Goal: Transaction & Acquisition: Purchase product/service

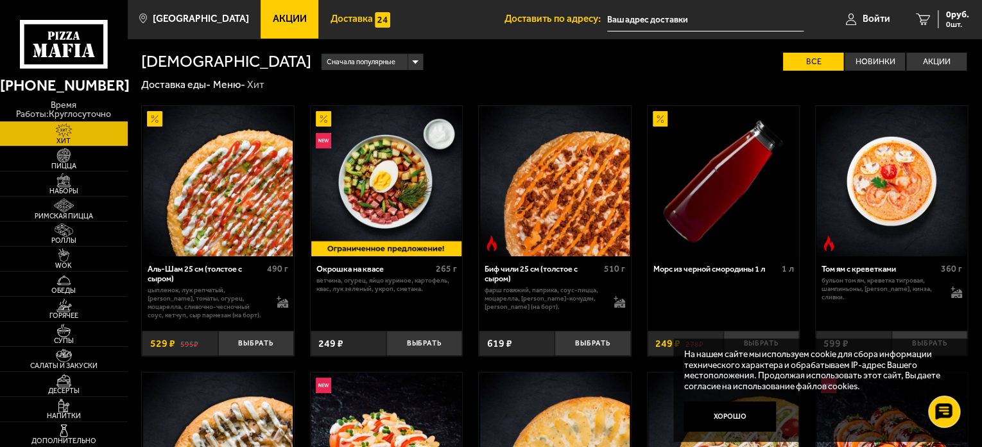
click at [330, 22] on span "Доставка" at bounding box center [351, 19] width 42 height 10
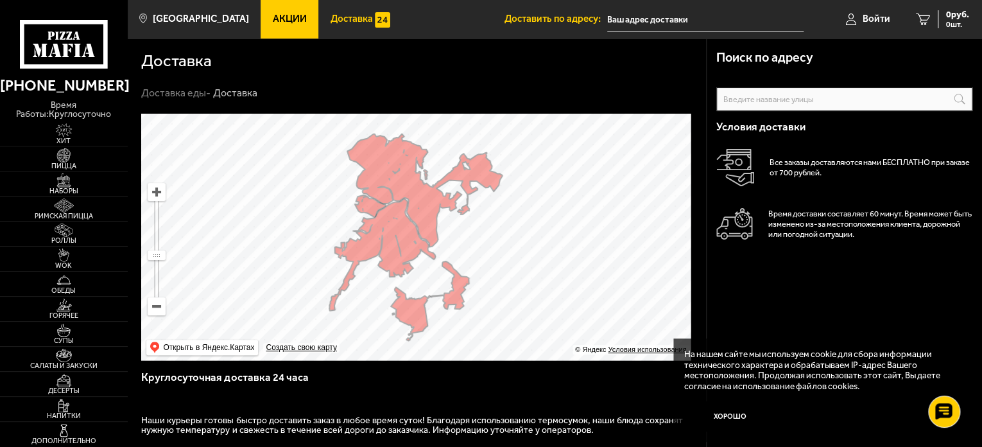
click at [734, 26] on input "text" at bounding box center [705, 20] width 196 height 24
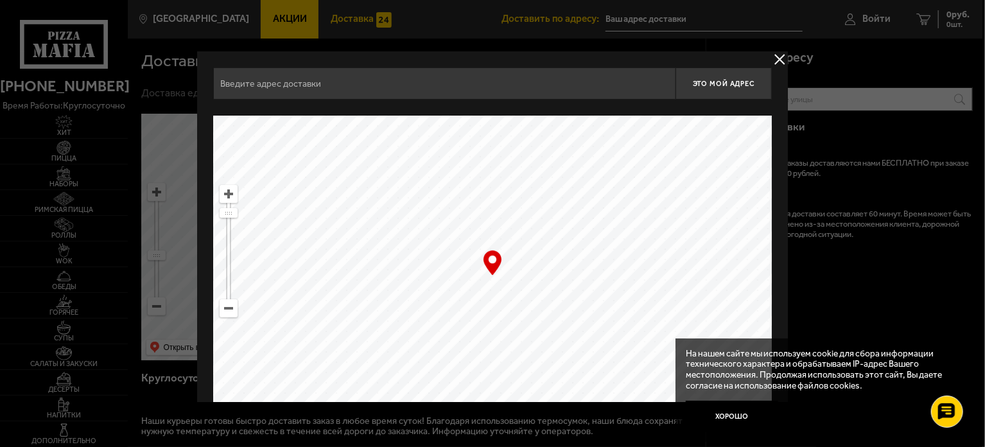
click at [637, 19] on div at bounding box center [492, 223] width 985 height 447
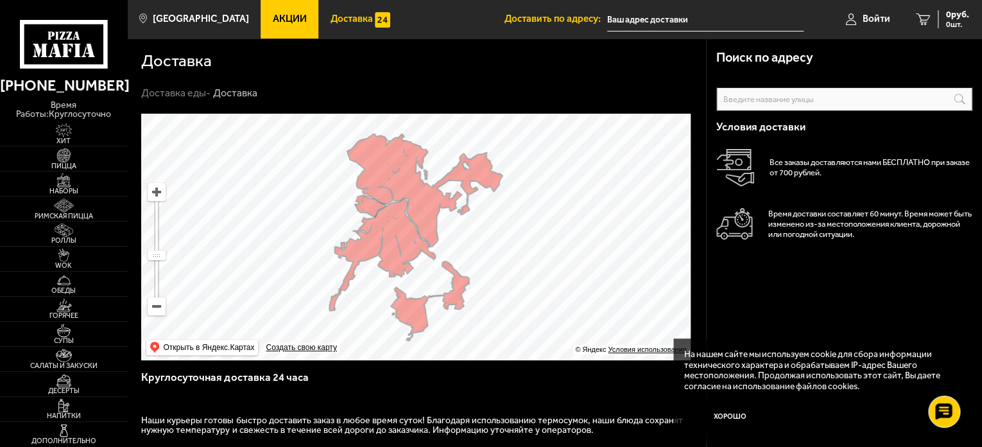
click at [679, 16] on input "text" at bounding box center [705, 20] width 196 height 24
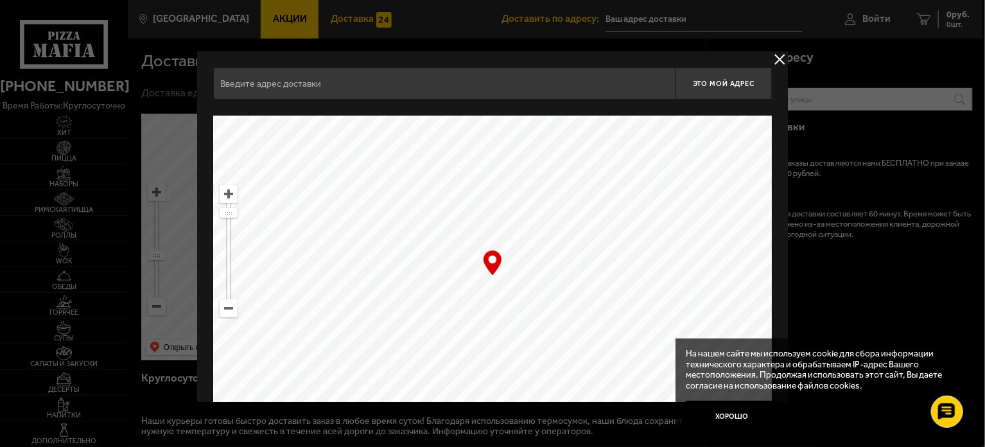
click at [463, 80] on input "text" at bounding box center [444, 83] width 462 height 32
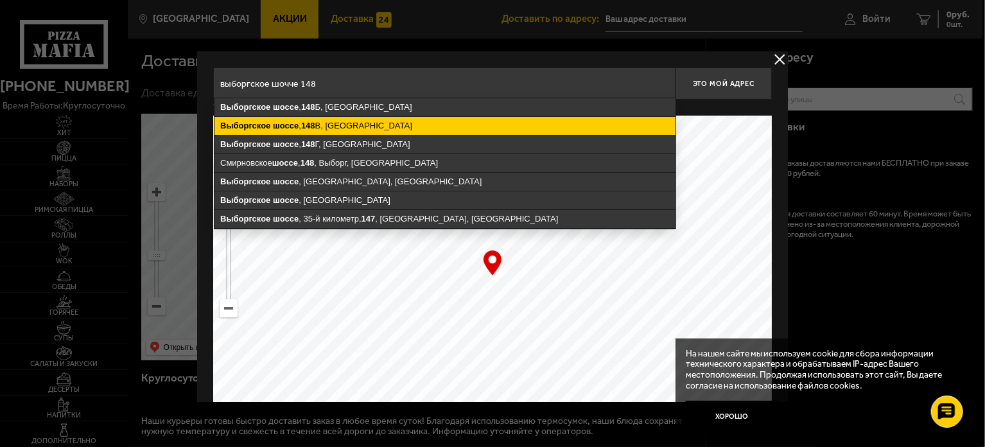
click at [391, 127] on ymaps "[STREET_ADDRESS]" at bounding box center [444, 126] width 461 height 18
type input "[STREET_ADDRESS]"
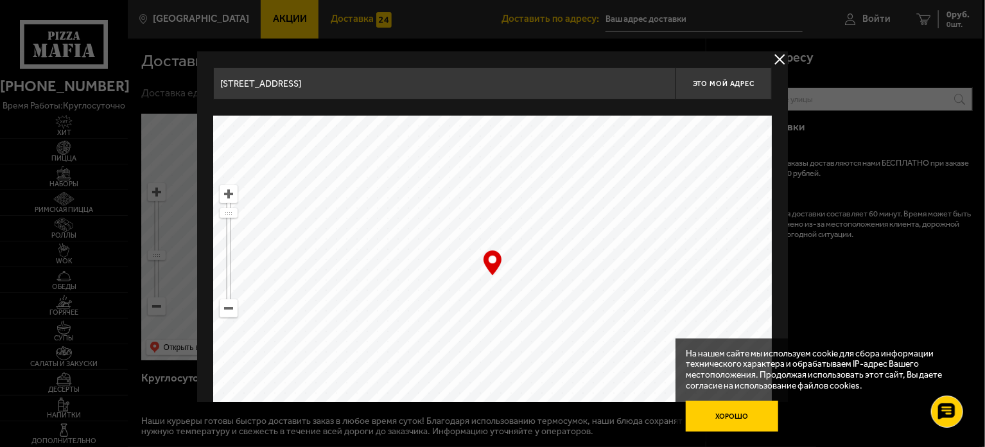
click at [741, 416] on button "Хорошо" at bounding box center [732, 416] width 92 height 31
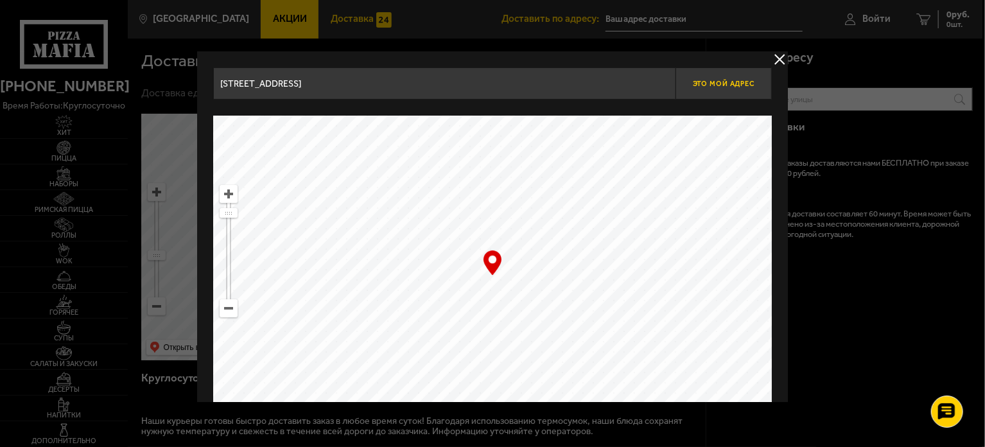
click at [721, 88] on button "Это мой адрес" at bounding box center [723, 83] width 96 height 32
type input "[STREET_ADDRESS]"
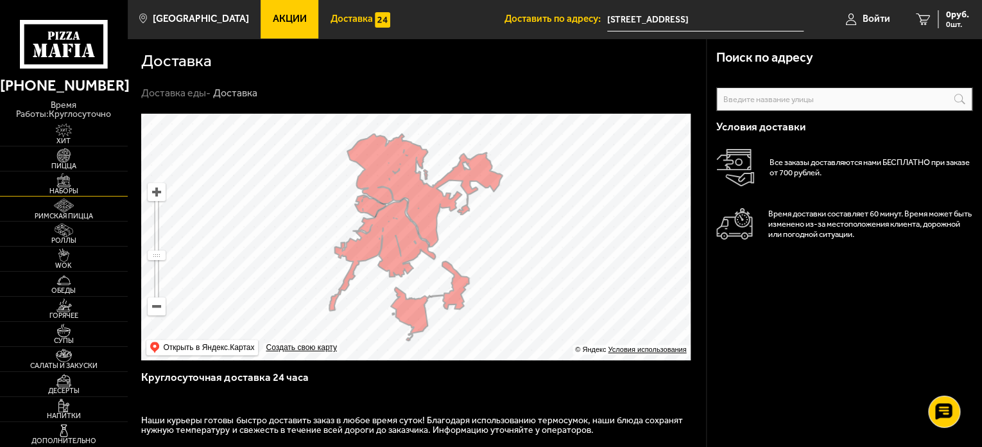
click at [75, 175] on img at bounding box center [63, 180] width 39 height 14
